Goal: Navigation & Orientation: Find specific page/section

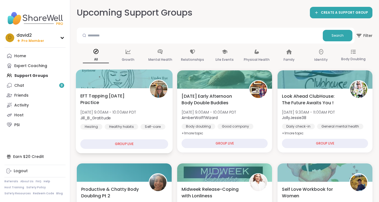
click at [135, 75] on div at bounding box center [124, 79] width 97 height 19
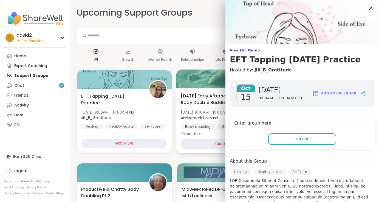
click at [188, 79] on div at bounding box center [224, 79] width 97 height 19
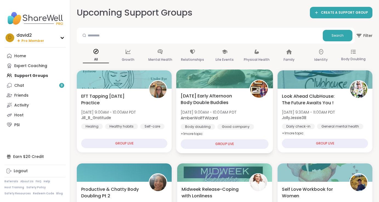
click at [236, 110] on span "[DATE] 9:00AM - 10:00AM PDT" at bounding box center [209, 112] width 56 height 5
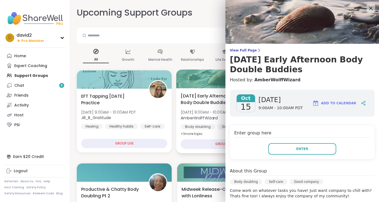
click at [177, 120] on div "[DATE] Early Afternoon Body Double Buddies [DATE] 9:00AM - 10:00AM PDT AmberWol…" at bounding box center [224, 120] width 97 height 65
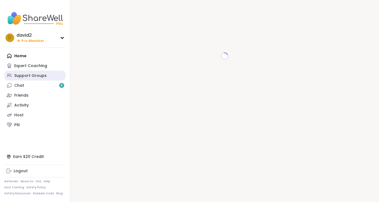
click at [39, 77] on div "Support Groups" at bounding box center [30, 75] width 32 height 5
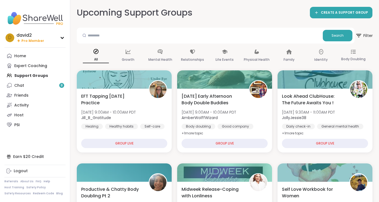
click at [368, 36] on span "Filter" at bounding box center [364, 36] width 18 height 14
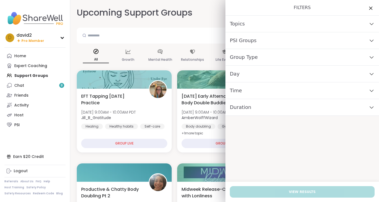
click at [328, 59] on div "Group Type" at bounding box center [301, 57] width 153 height 17
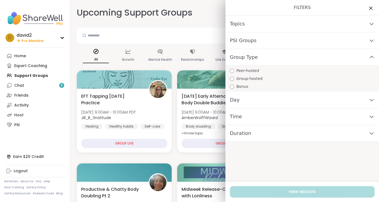
click at [332, 43] on div "PSI Groups" at bounding box center [301, 40] width 153 height 17
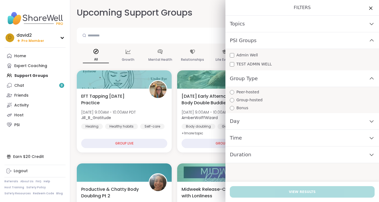
click at [334, 28] on div "Topics" at bounding box center [301, 24] width 153 height 17
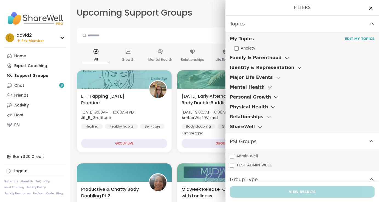
click at [360, 24] on div "Topics" at bounding box center [301, 24] width 153 height 17
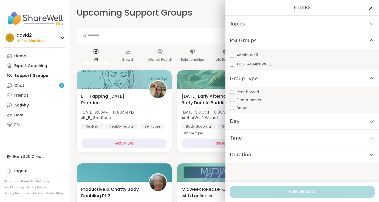
click at [350, 42] on div "PSI Groups" at bounding box center [301, 40] width 153 height 17
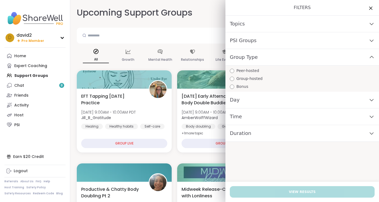
click at [353, 25] on div "Topics" at bounding box center [301, 24] width 153 height 17
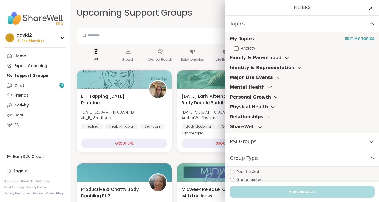
click at [353, 25] on div "Topics" at bounding box center [301, 24] width 153 height 17
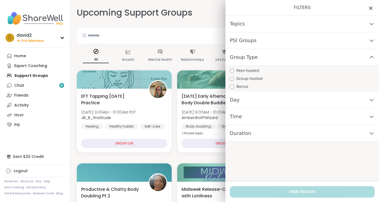
click at [353, 25] on div "Topics" at bounding box center [301, 24] width 153 height 17
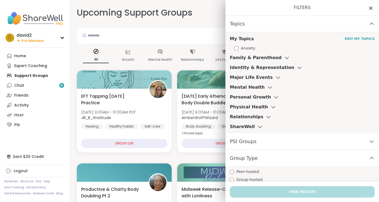
click at [353, 25] on div "Topics" at bounding box center [301, 24] width 153 height 17
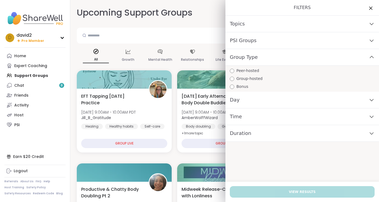
click at [350, 40] on div "PSI Groups" at bounding box center [301, 40] width 153 height 17
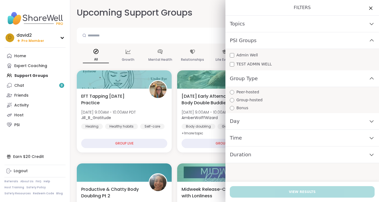
click at [350, 40] on div "PSI Groups" at bounding box center [301, 40] width 153 height 17
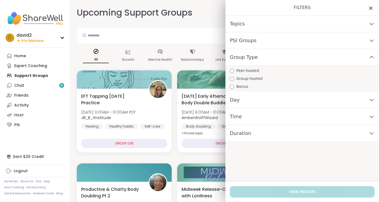
click at [348, 60] on div "Group Type" at bounding box center [301, 57] width 153 height 17
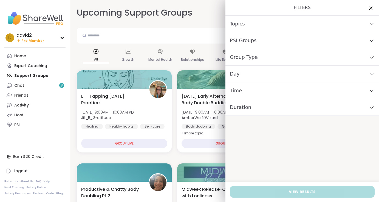
click at [370, 11] on icon at bounding box center [370, 8] width 7 height 7
